Goal: Check status

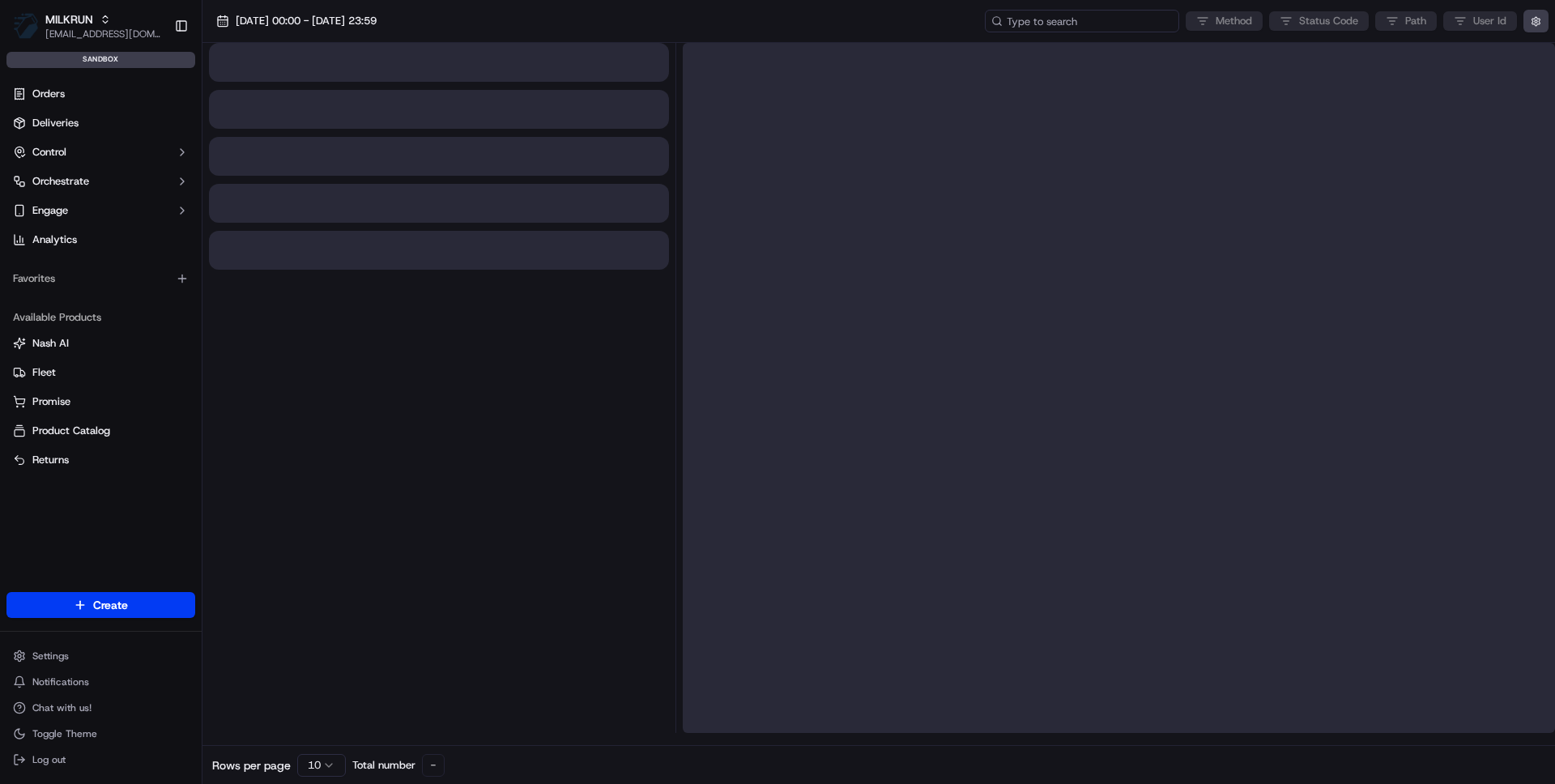
click at [1066, 18] on input at bounding box center [1083, 21] width 194 height 23
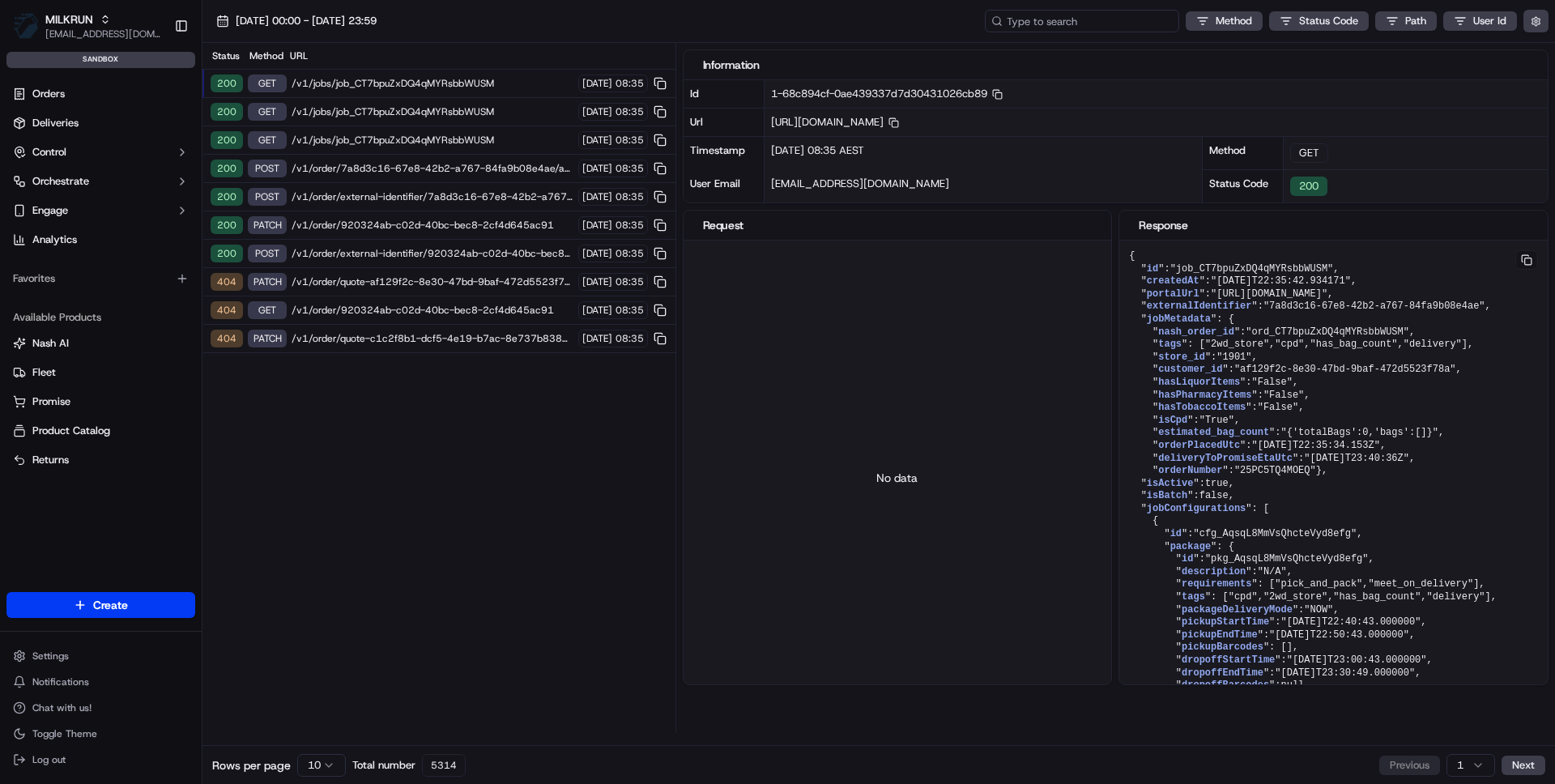
paste input "job_CT7bpuxDQ4qMYRsbbWUSM"
type input "job_CT7bpuxDQ4qMYRsbbWUSM"
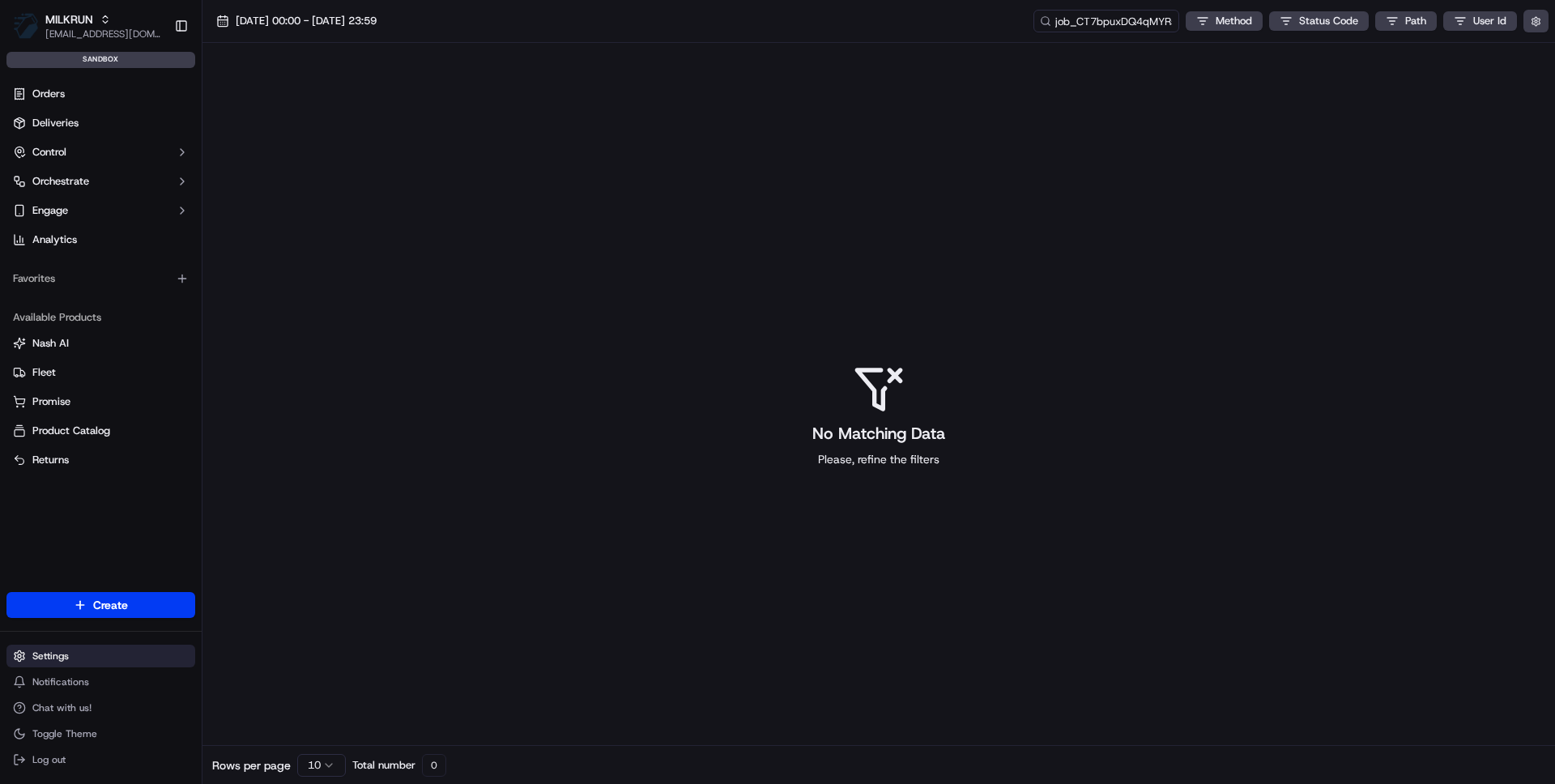
click at [61, 658] on html "MILKRUN vramasamy3@woolworths.com.au Toggle Sidebar sandbox Orders Deliveries C…" at bounding box center [778, 392] width 1555 height 784
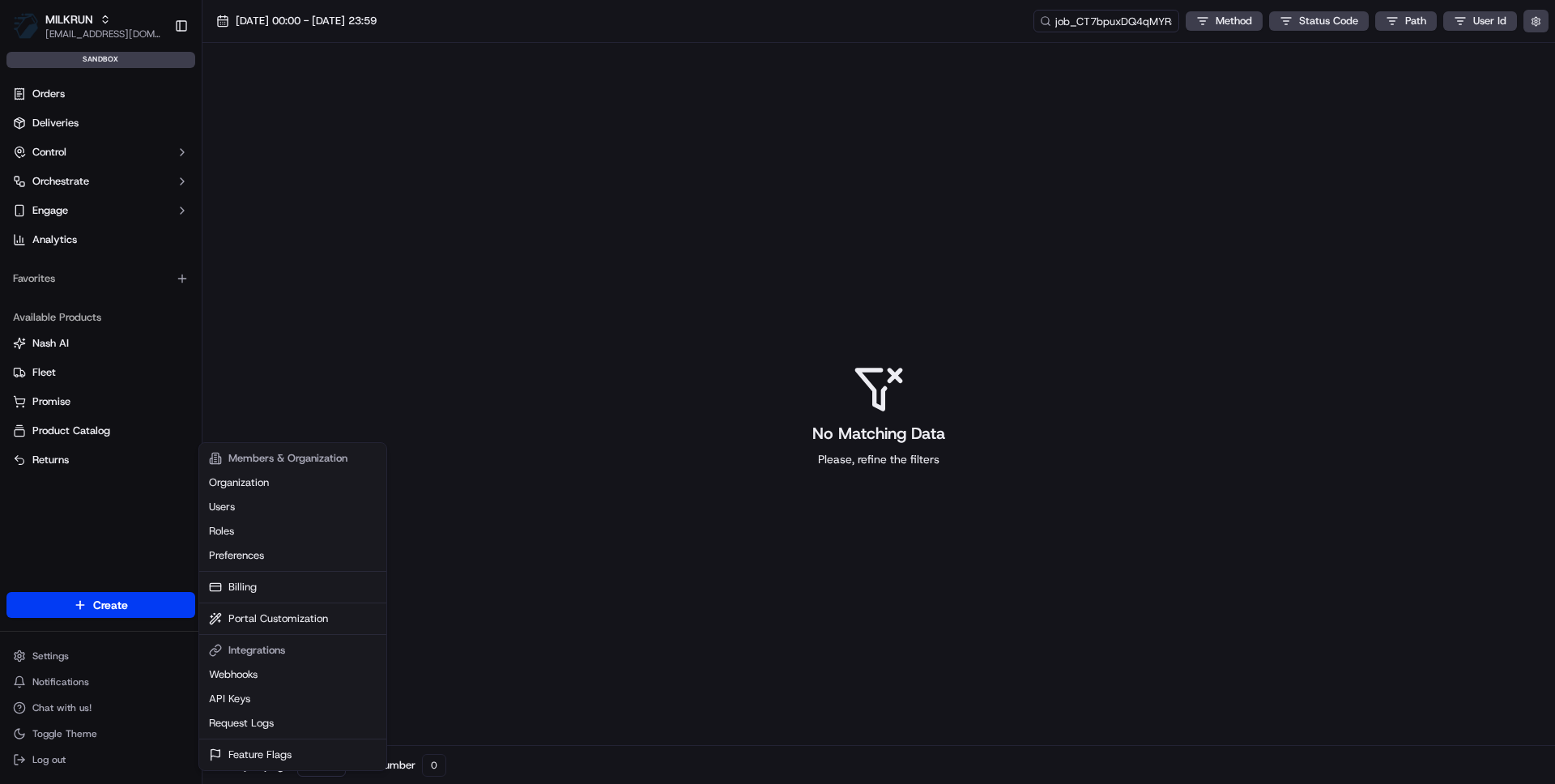
click at [76, 165] on html "MILKRUN vramasamy3@woolworths.com.au Toggle Sidebar sandbox Orders Deliveries C…" at bounding box center [778, 392] width 1555 height 784
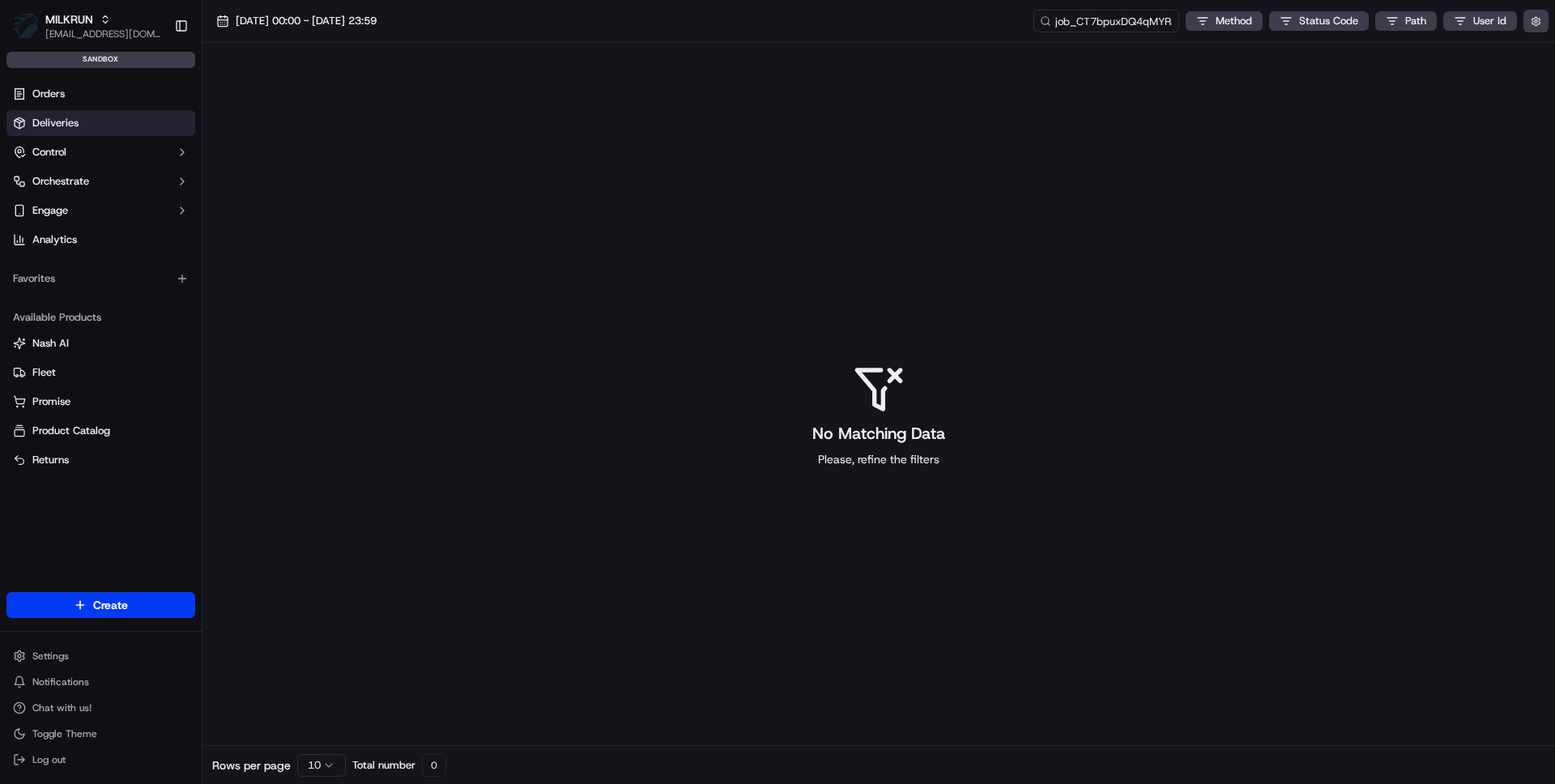
click at [66, 120] on span "Deliveries" at bounding box center [55, 123] width 46 height 15
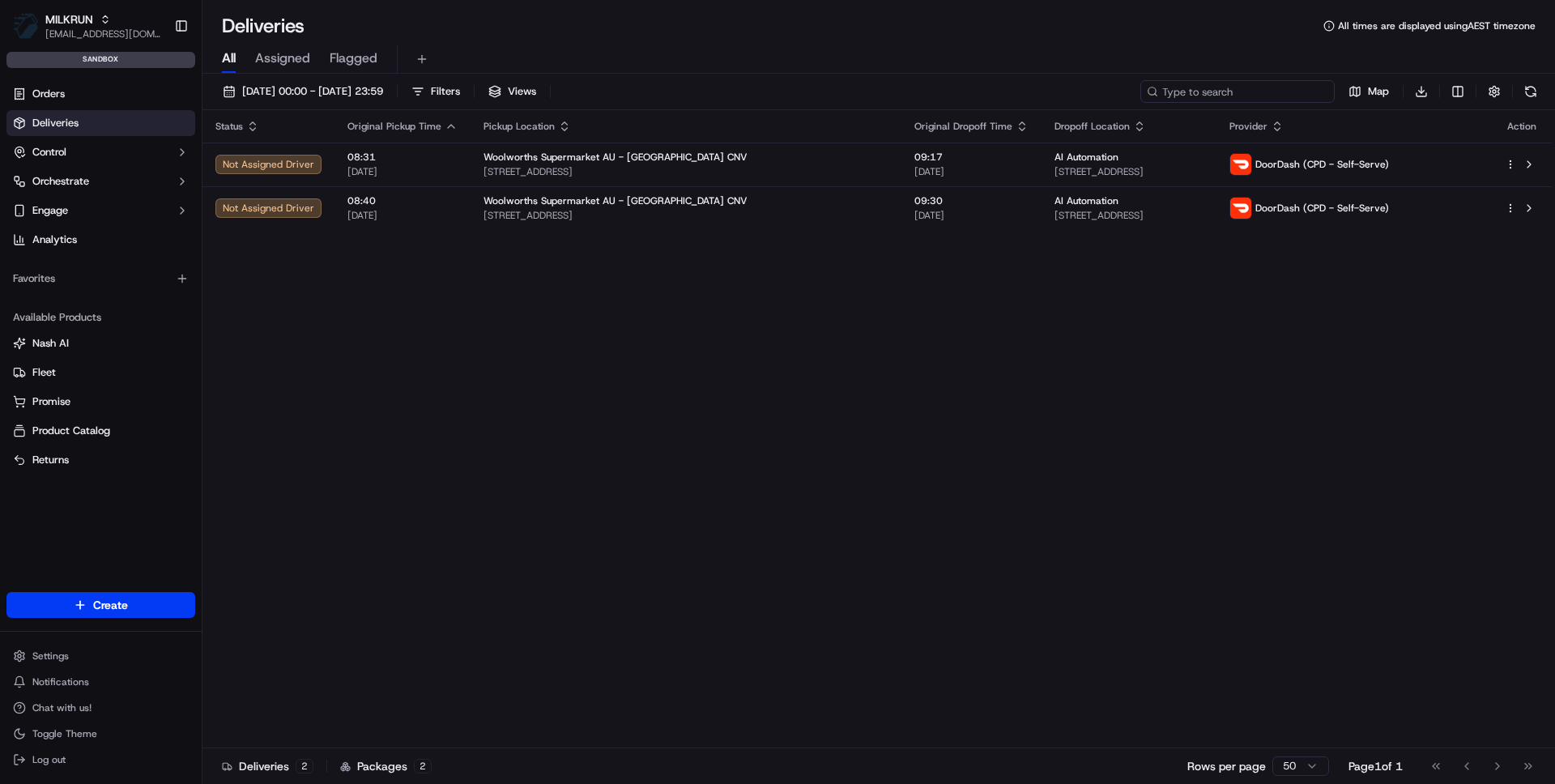
click at [1269, 94] on input at bounding box center [1238, 92] width 194 height 23
paste input "job_CT7bpuxDQ4qMYRsbbWUSM"
type input "job_CT7bpuxDQ4qMYRsbbWUSM"
click at [780, 306] on div "Status Original Pickup Time Pickup Location Original Dropoff Time Dropoff Locat…" at bounding box center [877, 429] width 1350 height 638
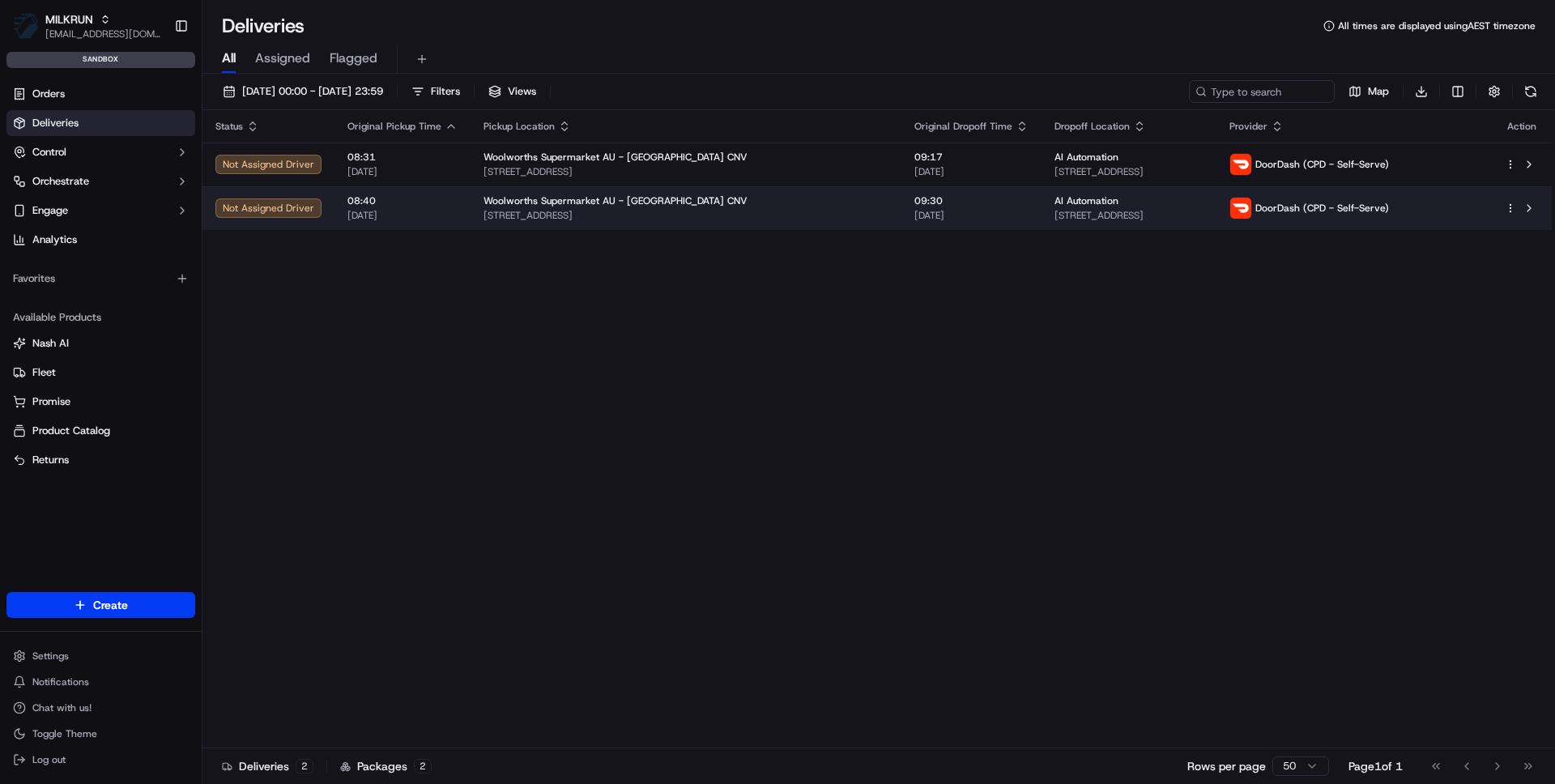
click at [628, 203] on span "Woolworths Supermarket AU - Rose Bay CNV" at bounding box center [615, 200] width 264 height 13
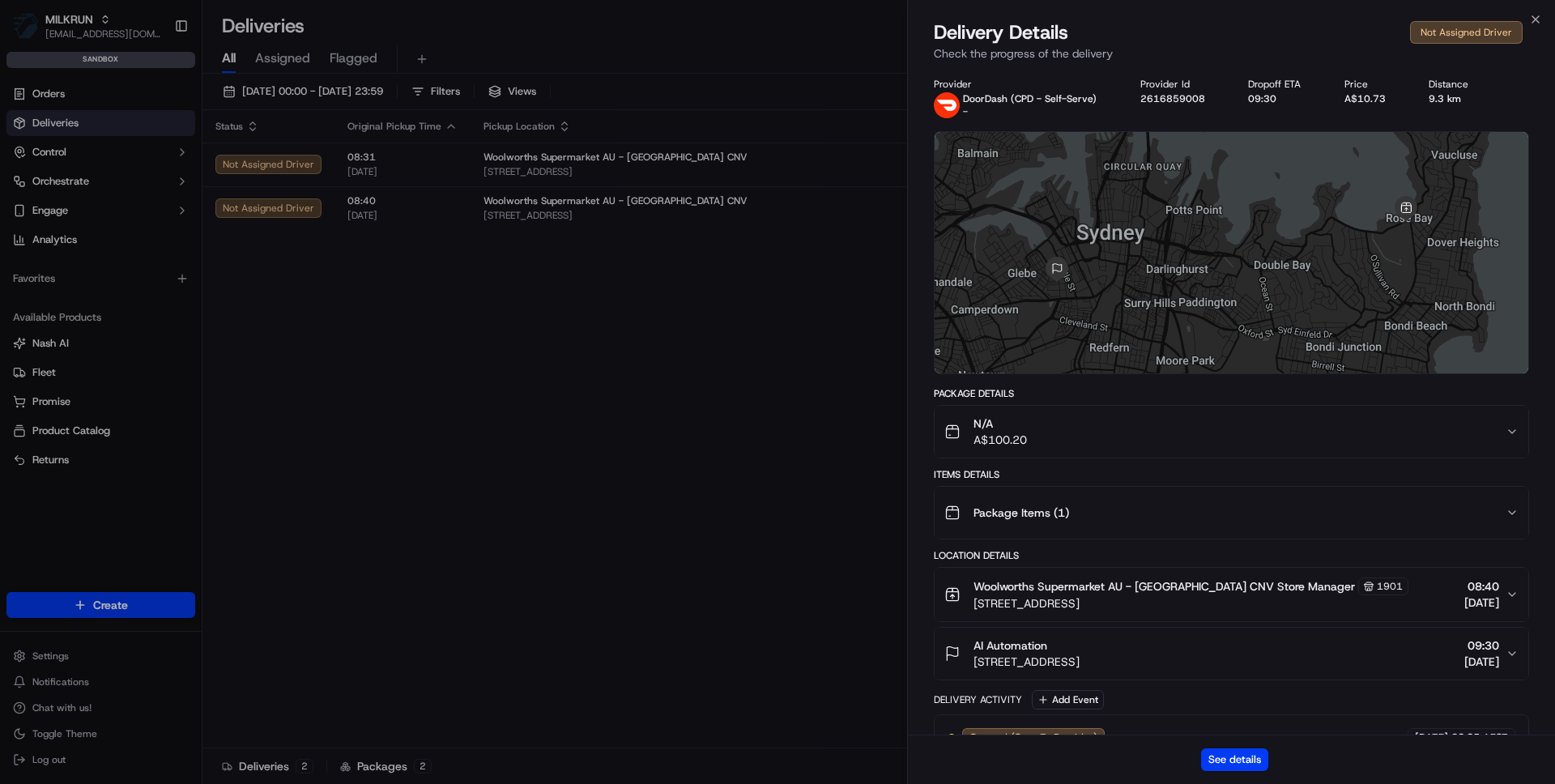
scroll to position [75, 0]
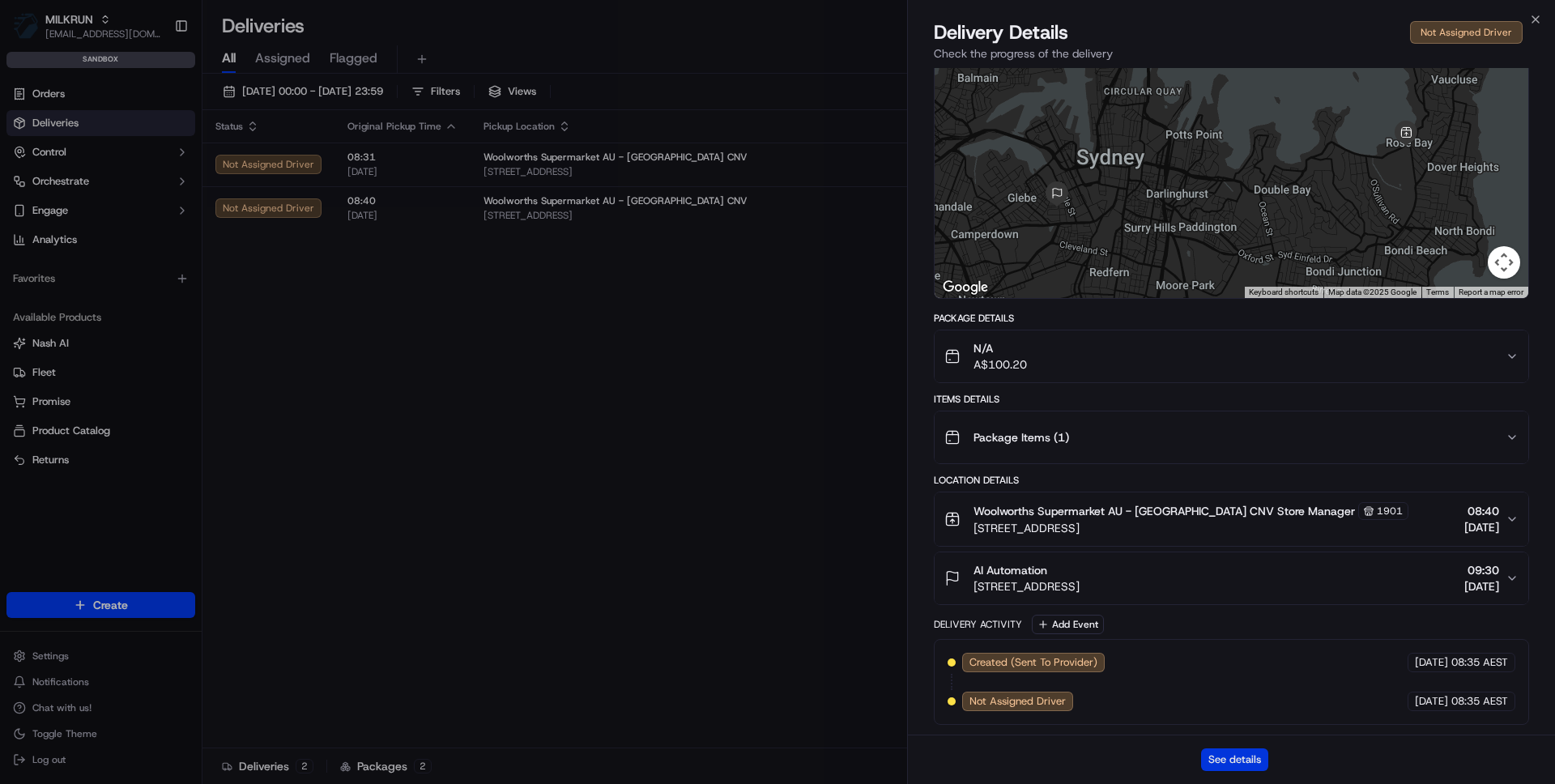
click at [1220, 757] on button "See details" at bounding box center [1235, 760] width 68 height 23
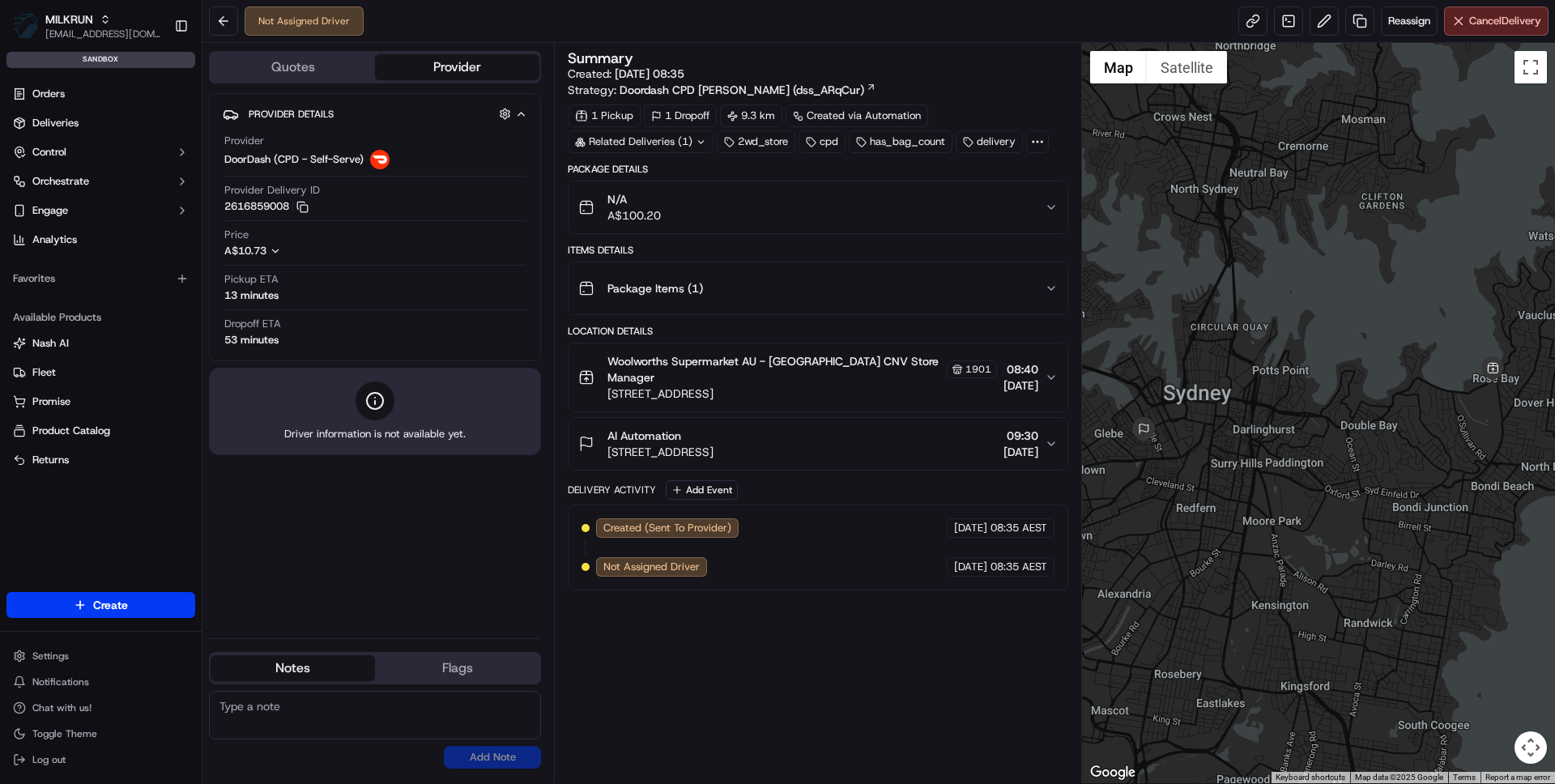
click at [70, 668] on ul "Settings Notifications Chat with us! Toggle Theme Log out" at bounding box center [101, 708] width 189 height 126
click at [77, 645] on html "MILKRUN [EMAIL_ADDRESS][DOMAIN_NAME] Toggle Sidebar sandbox Orders Deliveries C…" at bounding box center [778, 392] width 1555 height 784
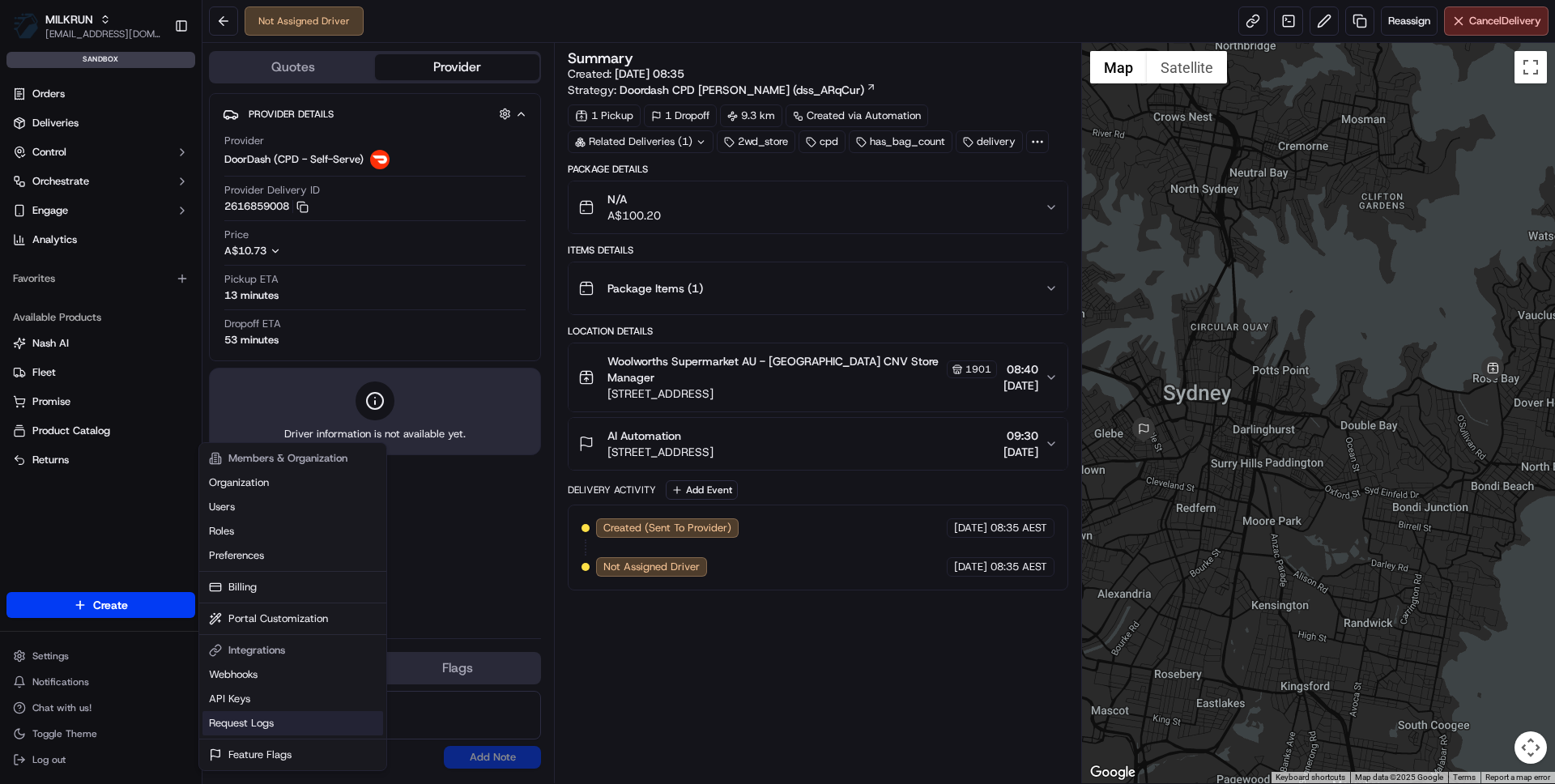
click at [247, 723] on link "Request Logs" at bounding box center [293, 723] width 180 height 24
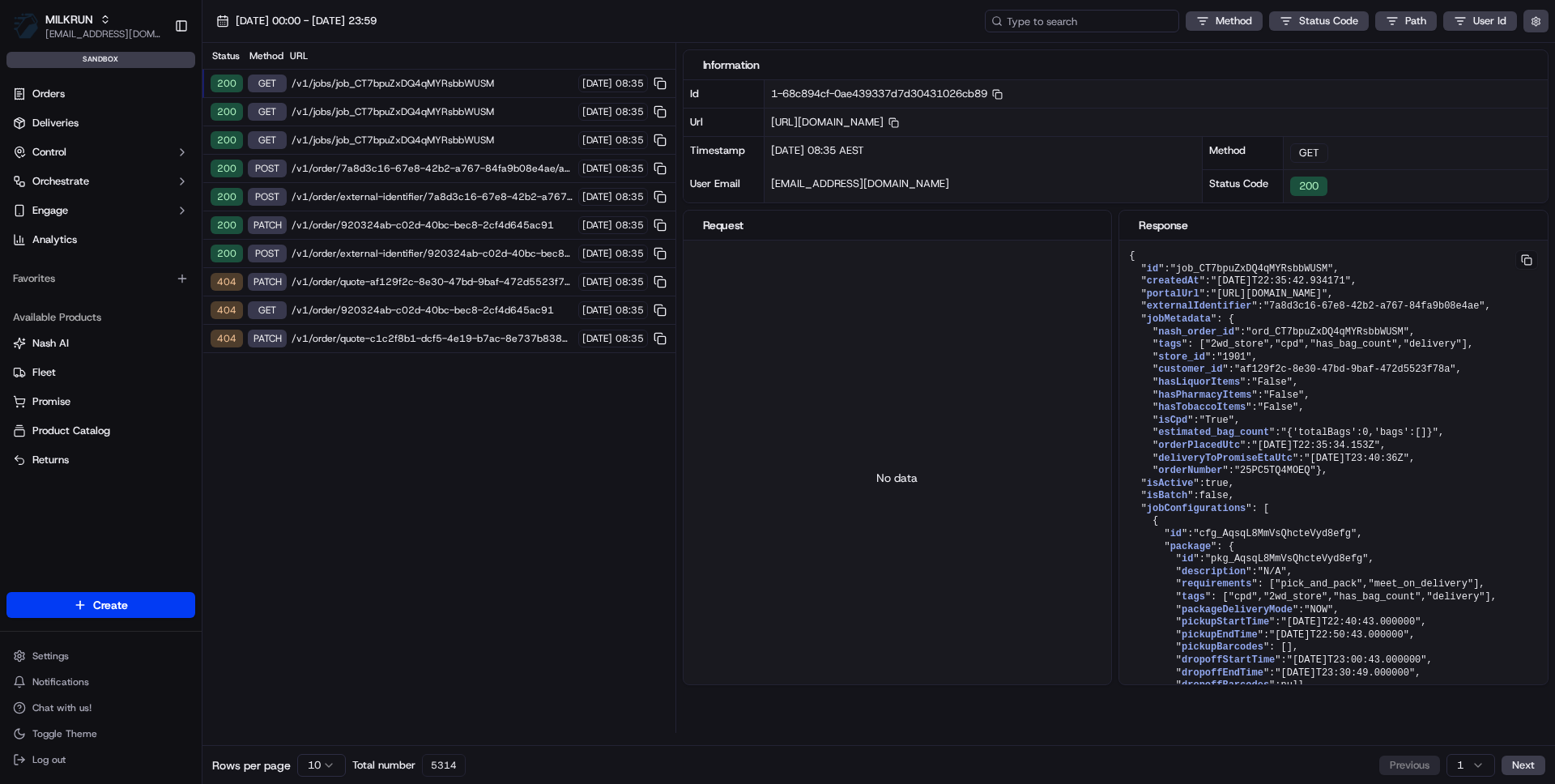
click at [1070, 22] on input at bounding box center [1083, 21] width 194 height 23
paste input "job_CT7bpuZxDQ4qMYRsbbWUSM"
type input "job_CT7bpuZxDQ4qMYRsbbWUSM"
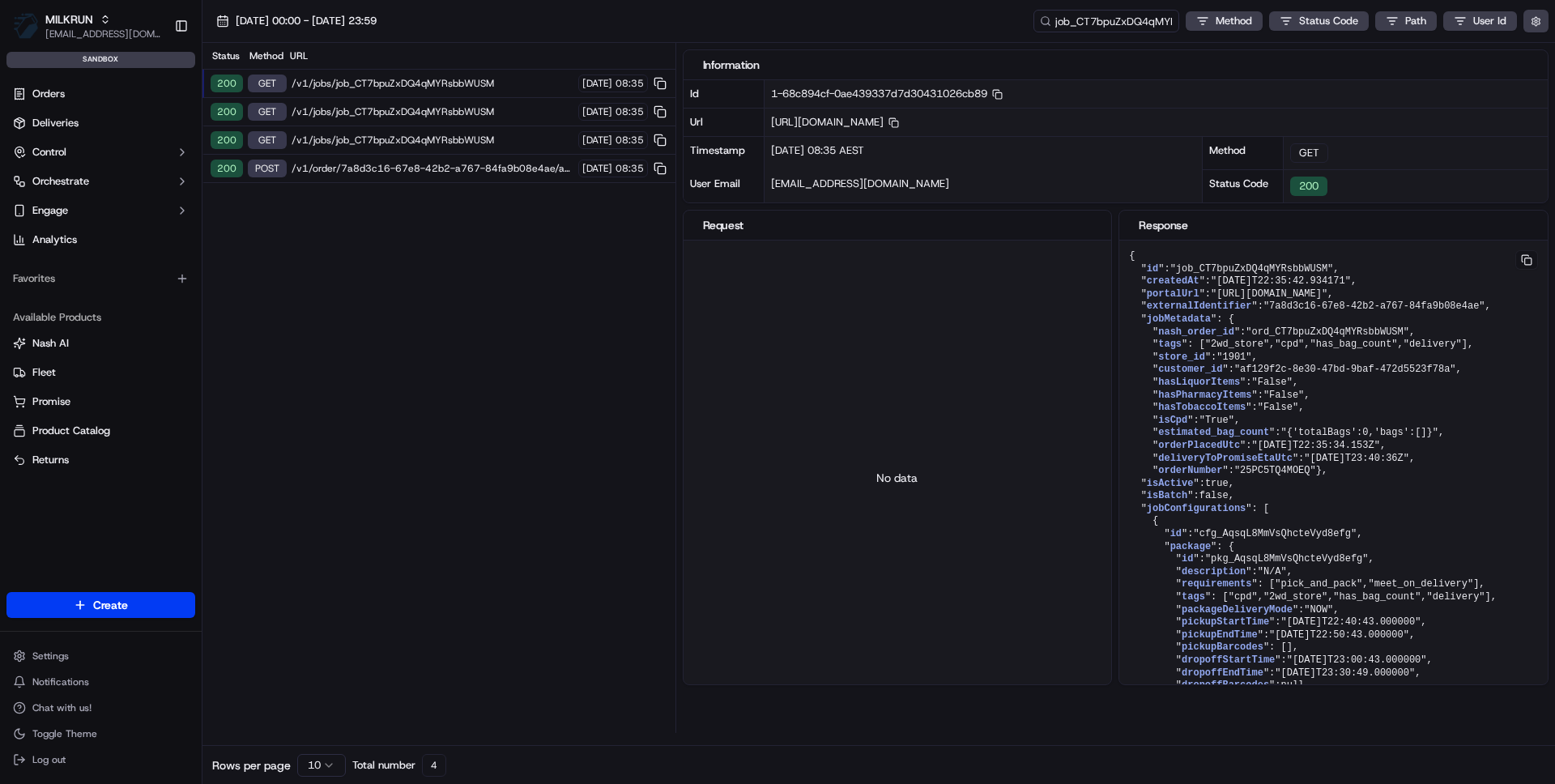
click at [436, 174] on span "/v1/order/7a8d3c16-67e8-42b2-a767-84fa9b08e4ae/autodispatch" at bounding box center [432, 168] width 282 height 13
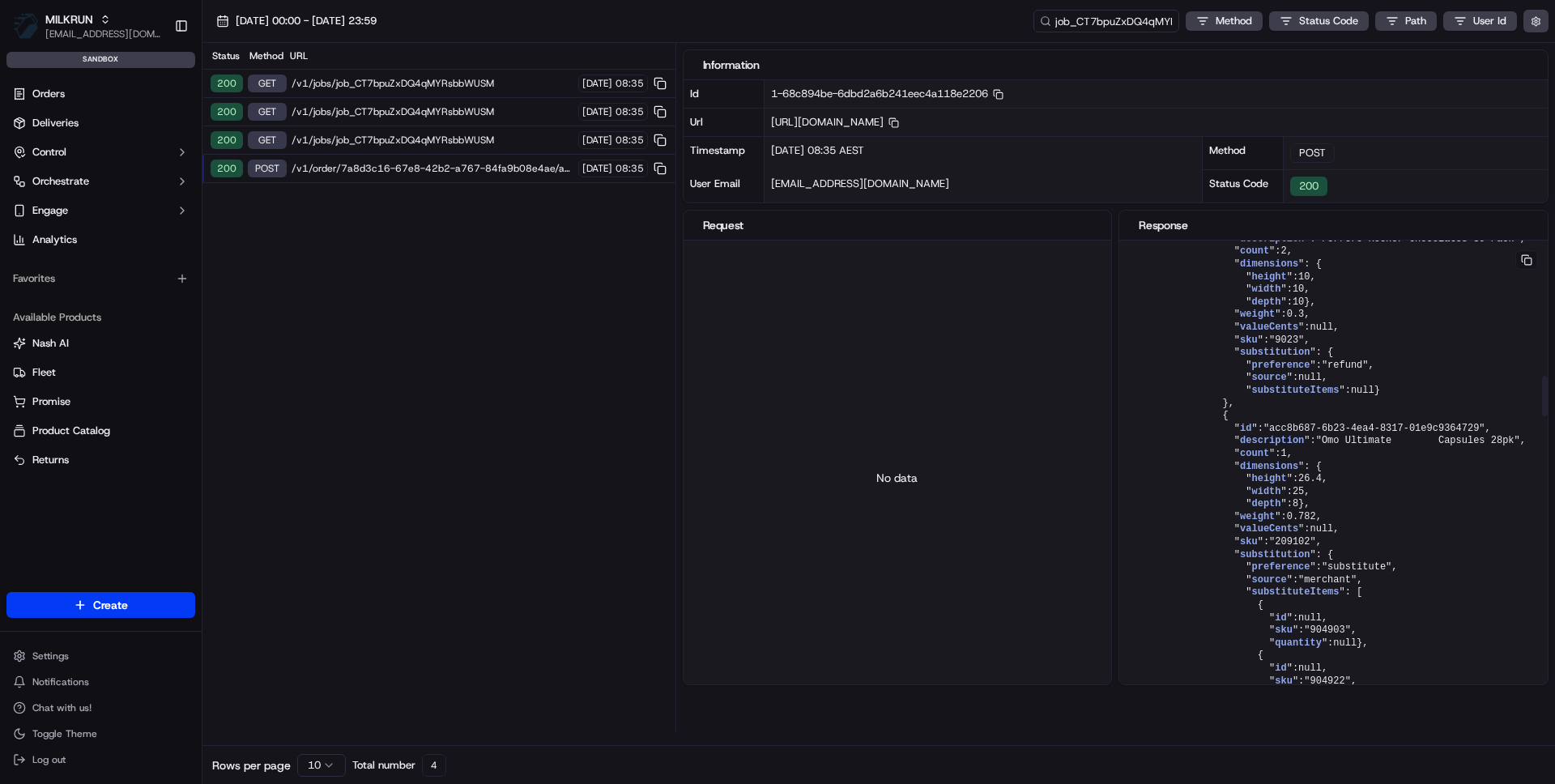
scroll to position [1621, 0]
